Goal: Task Accomplishment & Management: Manage account settings

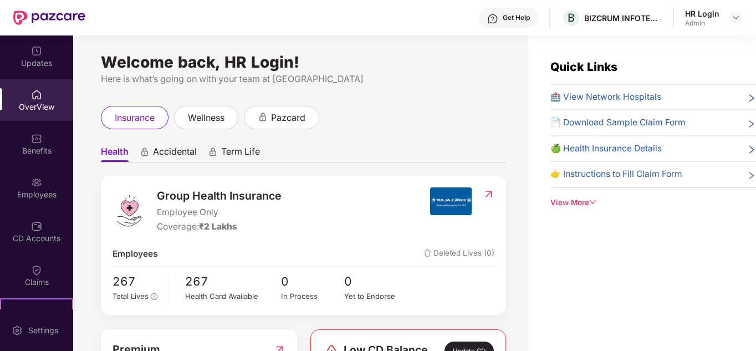
scroll to position [22, 0]
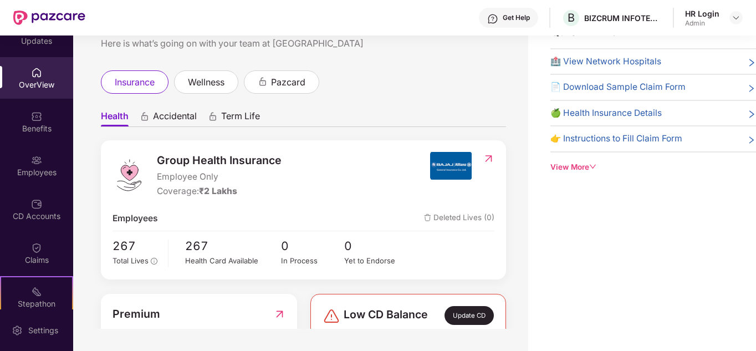
click at [465, 312] on div "Update CD" at bounding box center [469, 315] width 49 height 19
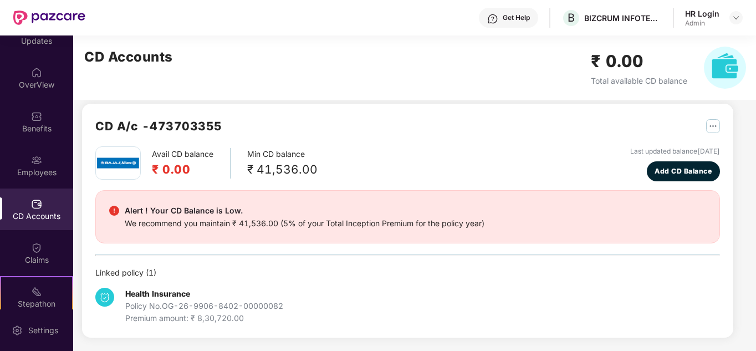
scroll to position [9, 0]
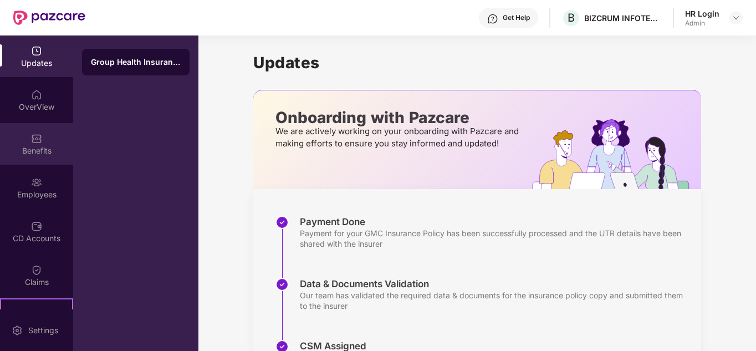
click at [38, 142] on img at bounding box center [36, 138] width 11 height 11
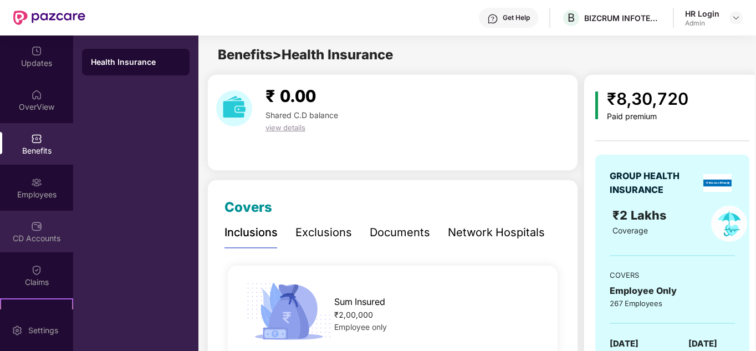
click at [35, 237] on div "CD Accounts" at bounding box center [36, 238] width 73 height 11
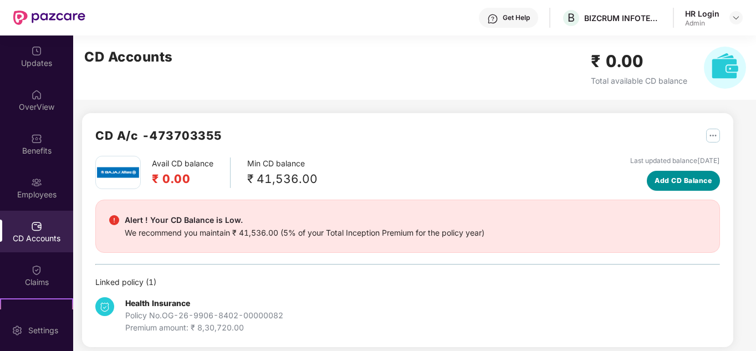
click at [681, 185] on span "Add CD Balance" at bounding box center [683, 180] width 57 height 11
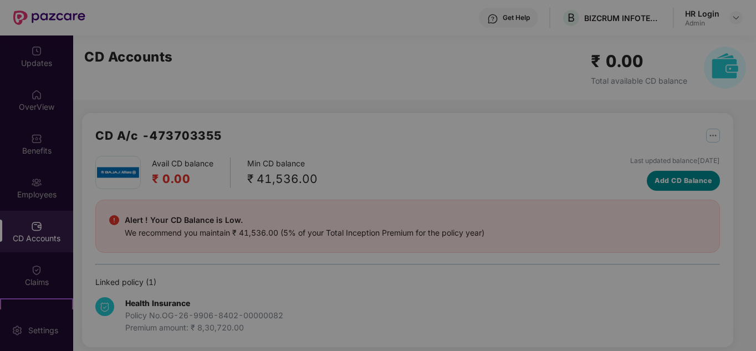
click at [681, 185] on body "Get Help B BIZCRUM INFOTECH PRIVATE LIMITED HR Login Admin Updates OverView Ben…" at bounding box center [378, 175] width 756 height 351
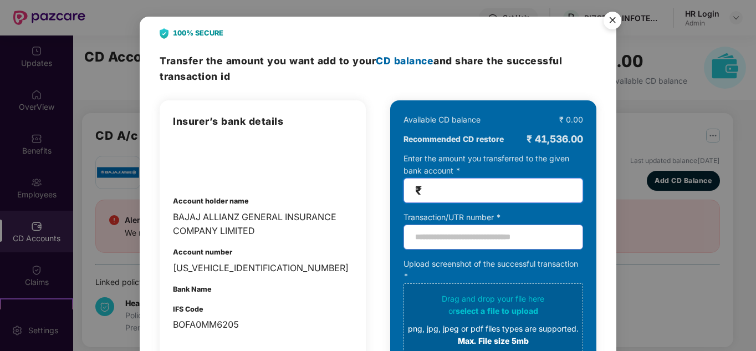
click at [430, 194] on input "number" at bounding box center [497, 190] width 147 height 13
type input "*****"
click at [459, 242] on input "text" at bounding box center [494, 237] width 180 height 25
click at [612, 21] on img "Close" at bounding box center [612, 22] width 31 height 31
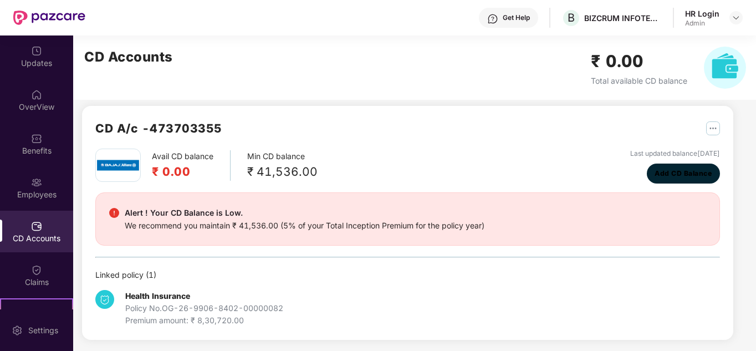
scroll to position [9, 0]
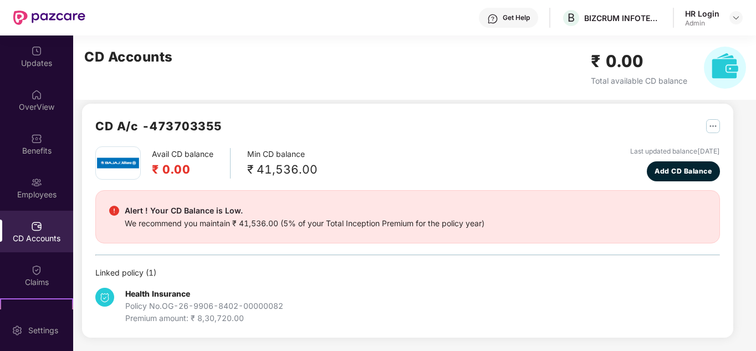
click at [384, 247] on div "Avail CD balance ₹ 0.00 Min CD balance ₹ 41,536.00 Last updated balance [DATE] …" at bounding box center [407, 235] width 625 height 178
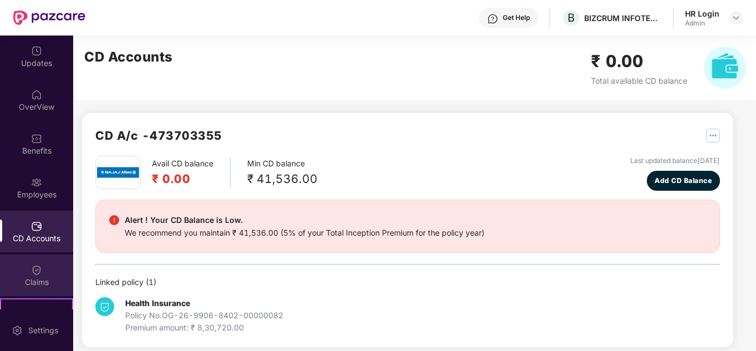
click at [45, 291] on div "Claims" at bounding box center [36, 276] width 73 height 42
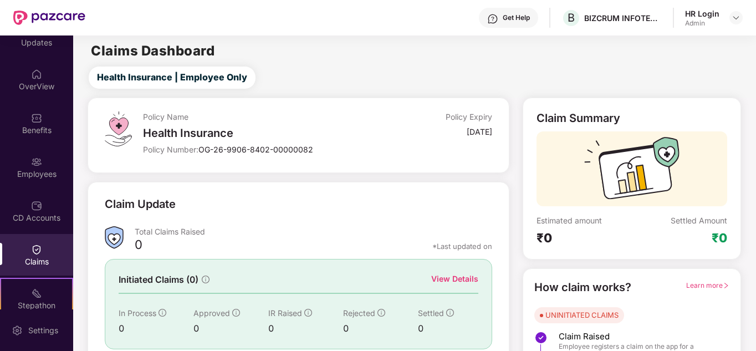
scroll to position [22, 0]
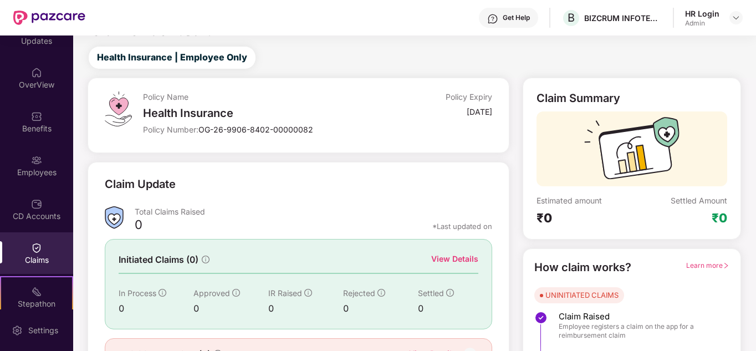
click at [251, 238] on div "Claim Update Total Claims Raised 0 *Last updated on Initiated Claims (0) View D…" at bounding box center [298, 274] width 387 height 196
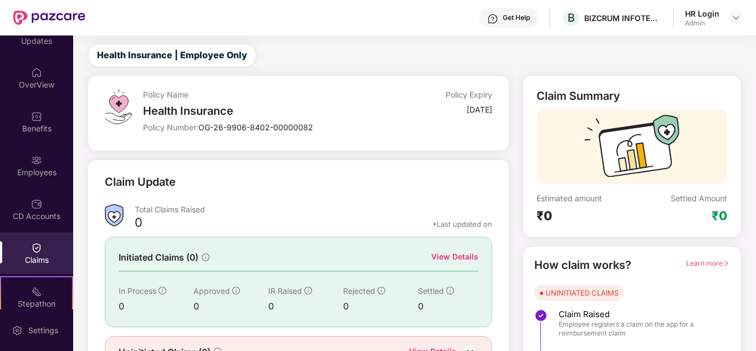
scroll to position [83, 0]
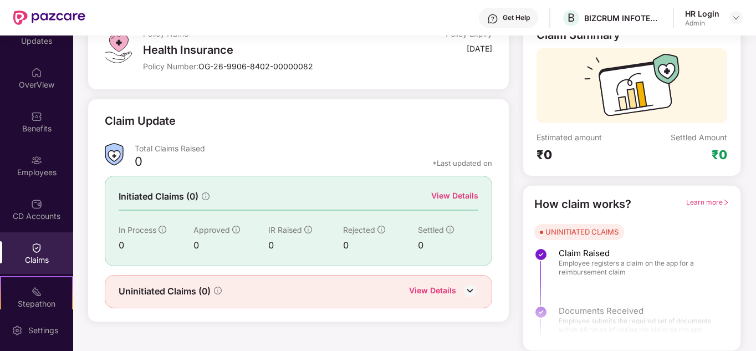
click at [474, 294] on img at bounding box center [470, 290] width 17 height 17
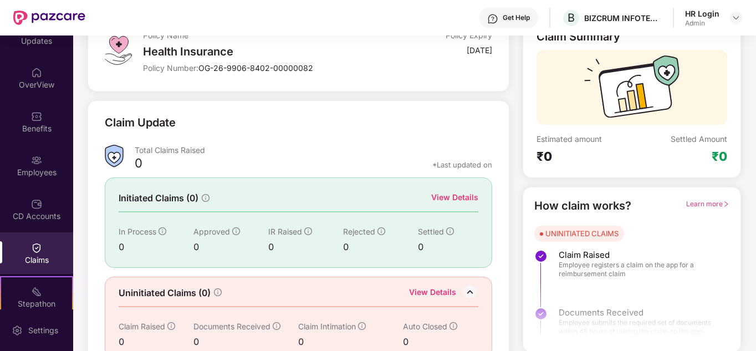
scroll to position [80, 0]
click at [723, 205] on icon "right" at bounding box center [726, 205] width 7 height 7
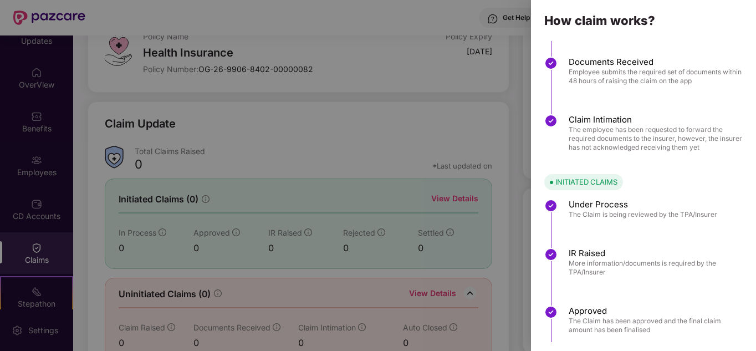
scroll to position [0, 0]
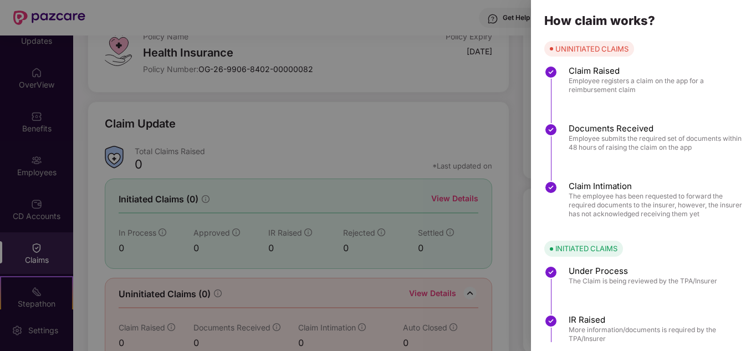
click at [497, 118] on div at bounding box center [378, 175] width 756 height 351
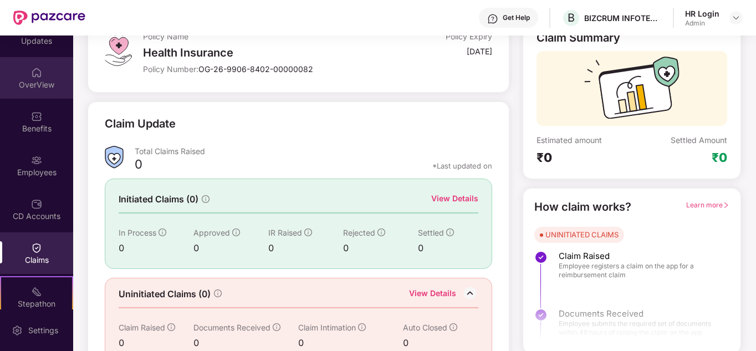
click at [45, 88] on div "OverView" at bounding box center [36, 84] width 73 height 11
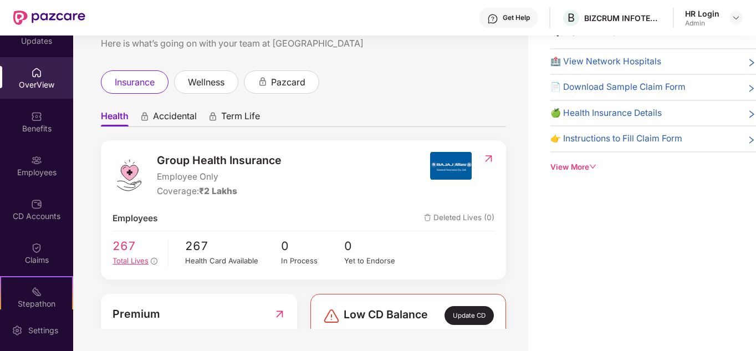
click at [132, 261] on span "Total Lives" at bounding box center [131, 260] width 36 height 9
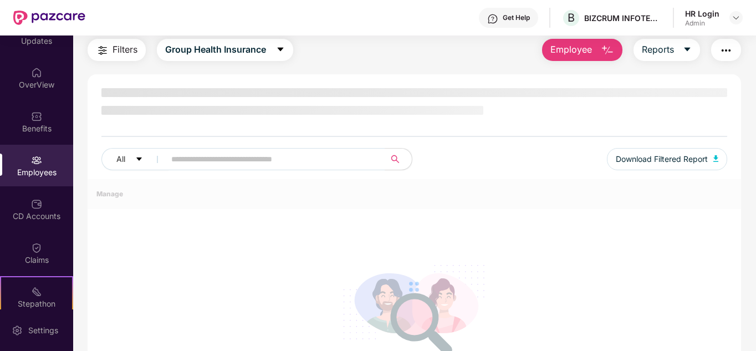
scroll to position [80, 0]
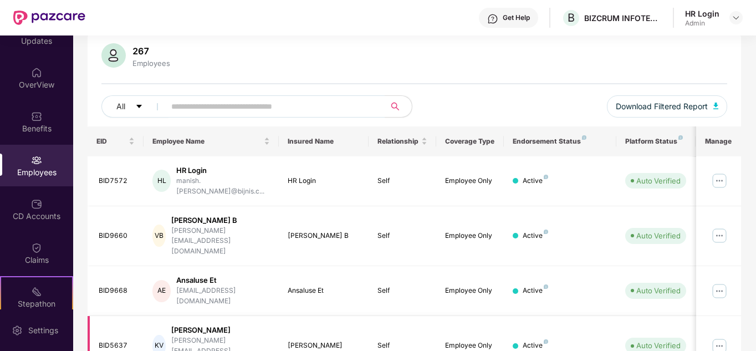
click at [714, 337] on img at bounding box center [720, 346] width 18 height 18
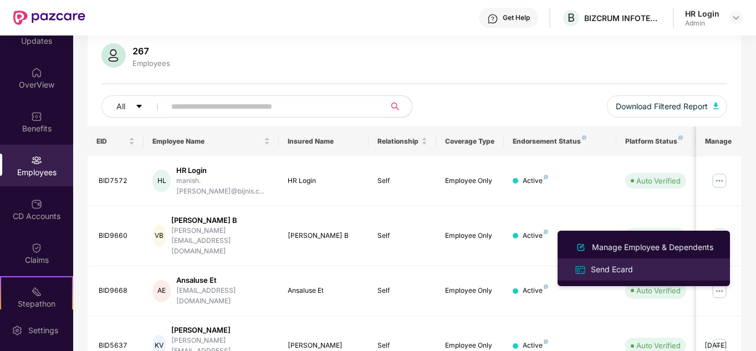
click at [619, 274] on div "Send Ecard" at bounding box center [612, 269] width 47 height 12
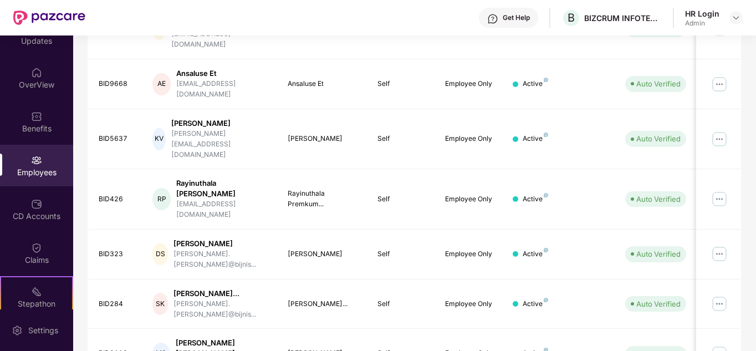
scroll to position [340, 0]
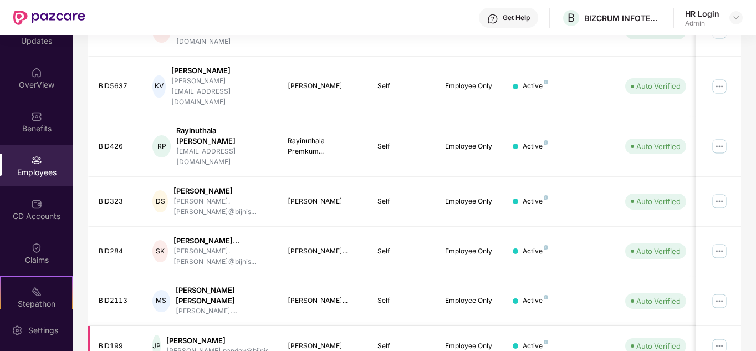
click at [722, 337] on img at bounding box center [720, 346] width 18 height 18
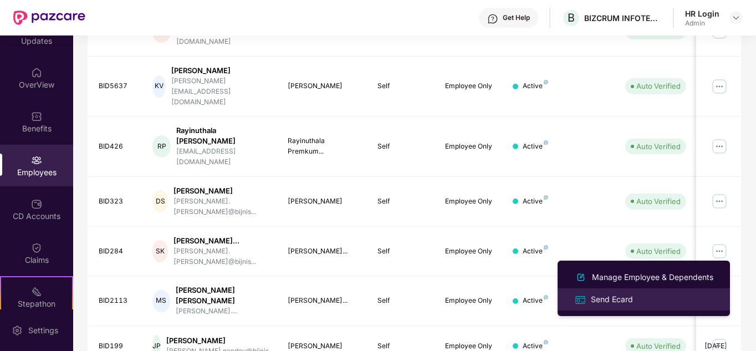
click at [652, 295] on div "Send Ecard" at bounding box center [644, 299] width 144 height 13
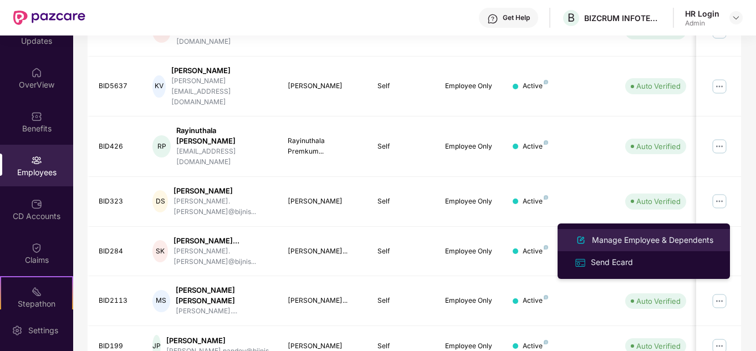
click at [627, 241] on div "Manage Employee & Dependents" at bounding box center [653, 240] width 126 height 12
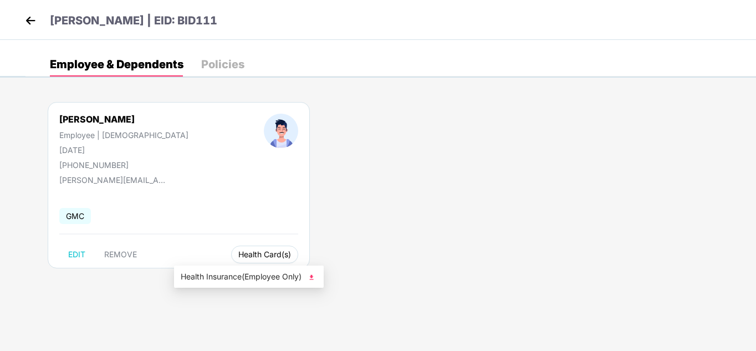
click at [238, 252] on span "Health Card(s)" at bounding box center [264, 255] width 53 height 6
click at [31, 22] on img at bounding box center [30, 20] width 17 height 17
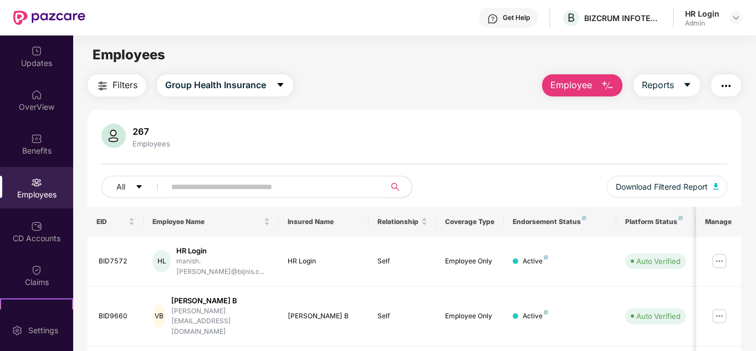
click at [727, 78] on button "button" at bounding box center [726, 85] width 30 height 22
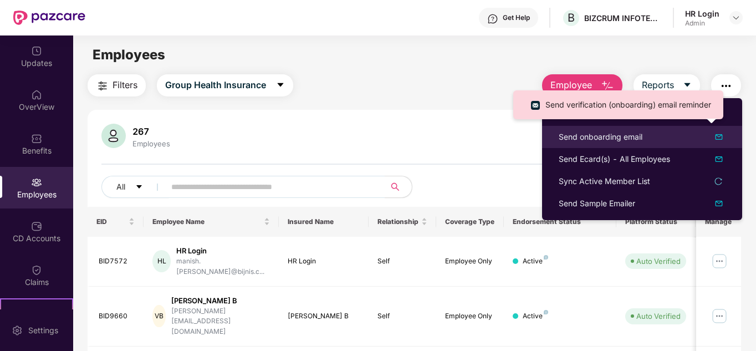
click at [720, 136] on img at bounding box center [718, 136] width 13 height 13
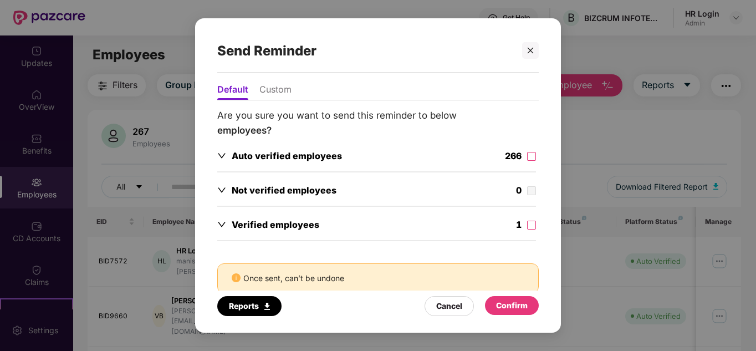
click at [407, 233] on div "Verified employees 1" at bounding box center [376, 226] width 319 height 17
click at [223, 225] on icon "down" at bounding box center [222, 224] width 8 height 5
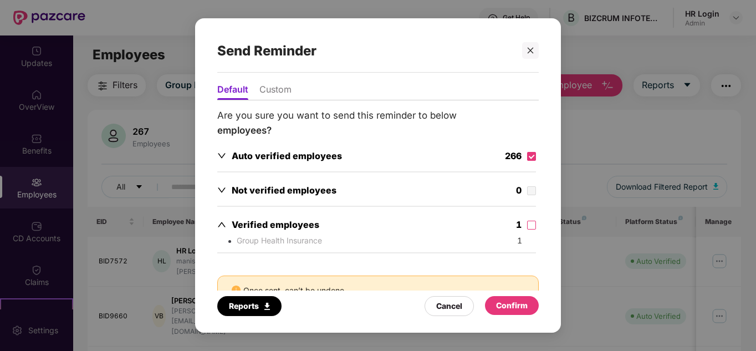
click at [278, 88] on li "Custom" at bounding box center [275, 92] width 32 height 16
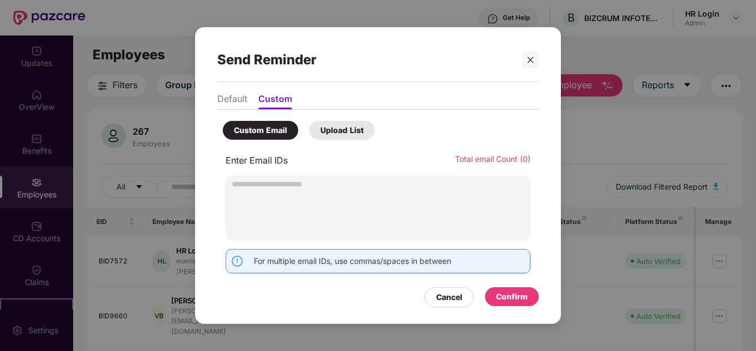
click at [233, 100] on li "Default" at bounding box center [232, 101] width 30 height 16
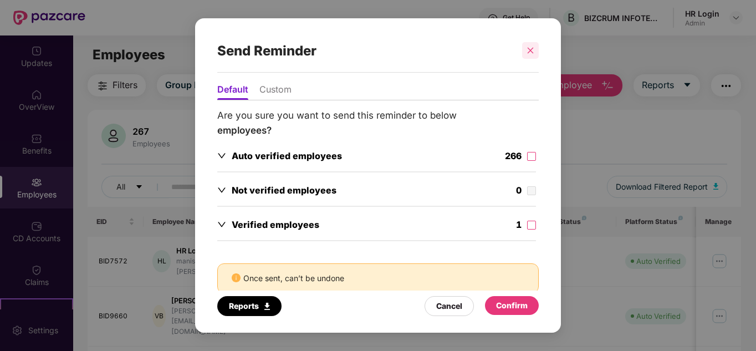
click at [530, 50] on icon "close" at bounding box center [531, 51] width 6 height 6
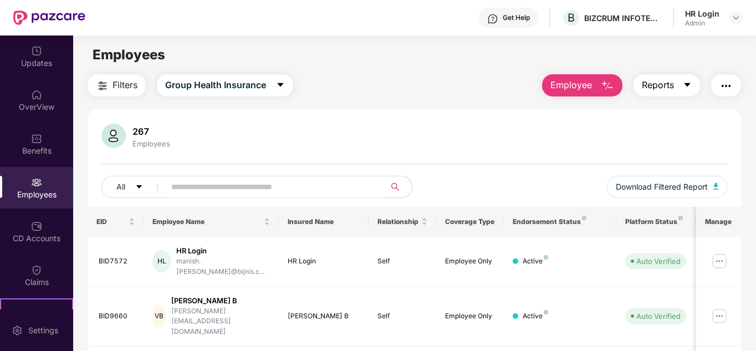
click at [671, 86] on span "Reports" at bounding box center [658, 85] width 32 height 14
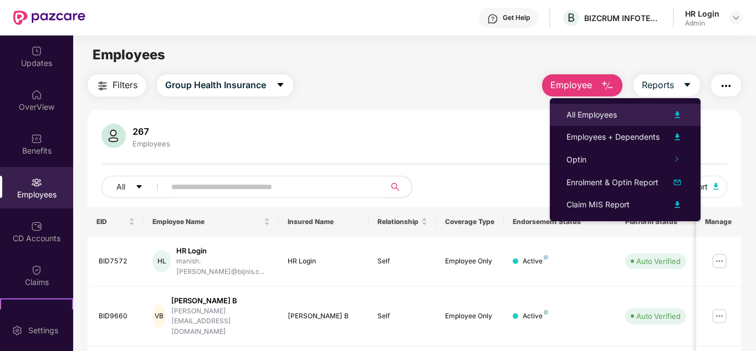
click at [680, 113] on img at bounding box center [677, 114] width 13 height 13
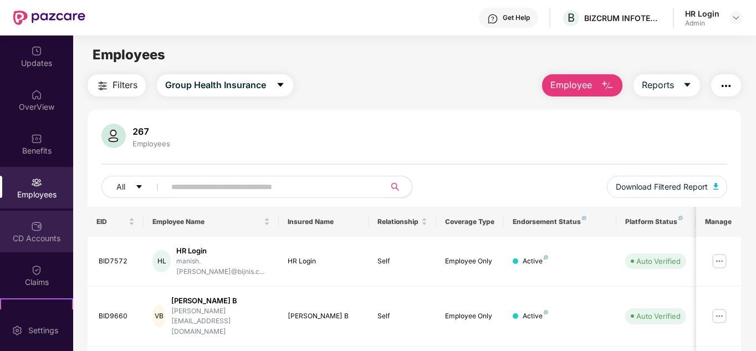
click at [35, 225] on img at bounding box center [36, 226] width 11 height 11
